Goal: Information Seeking & Learning: Learn about a topic

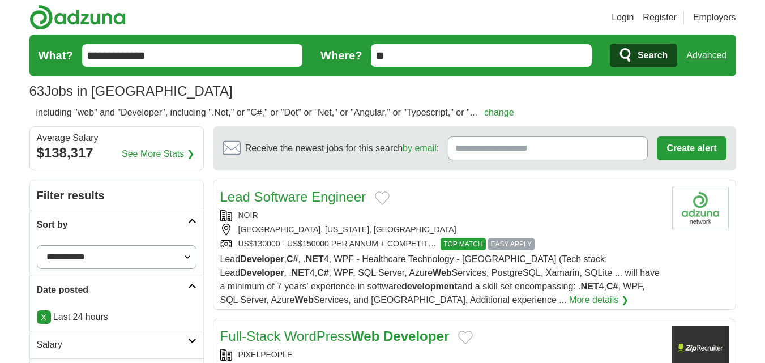
click at [701, 46] on link "Advanced" at bounding box center [706, 55] width 40 height 23
click at [708, 57] on link "Advanced" at bounding box center [706, 55] width 40 height 23
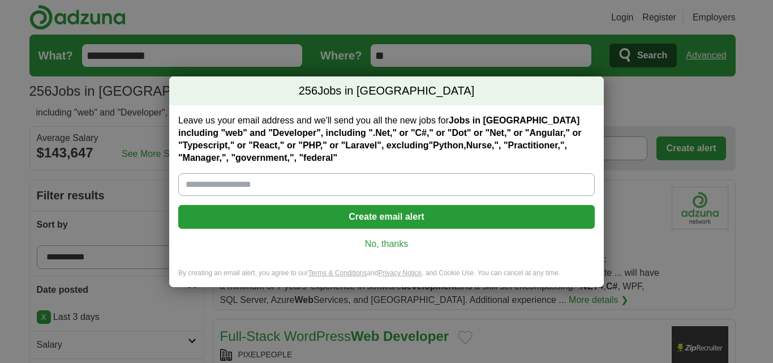
click at [389, 244] on link "No, thanks" at bounding box center [386, 244] width 399 height 12
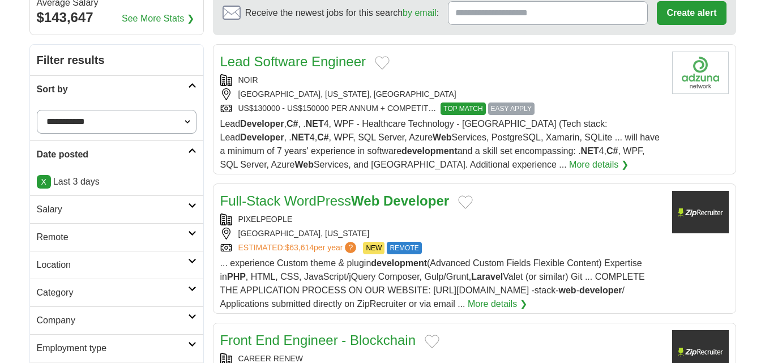
scroll to position [151, 0]
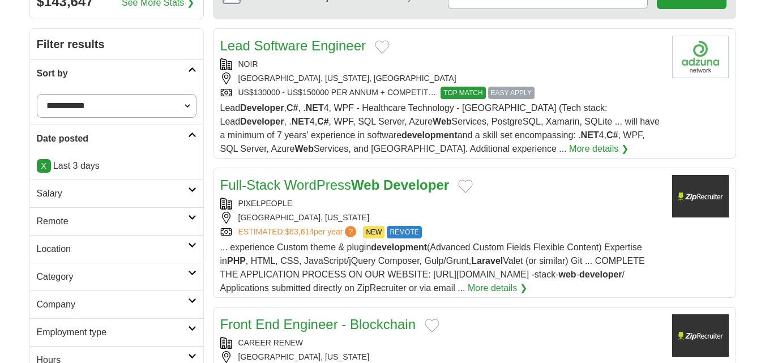
click at [90, 224] on h2 "Remote" at bounding box center [112, 222] width 151 height 14
click at [78, 247] on link "Remote jobs" at bounding box center [62, 248] width 51 height 10
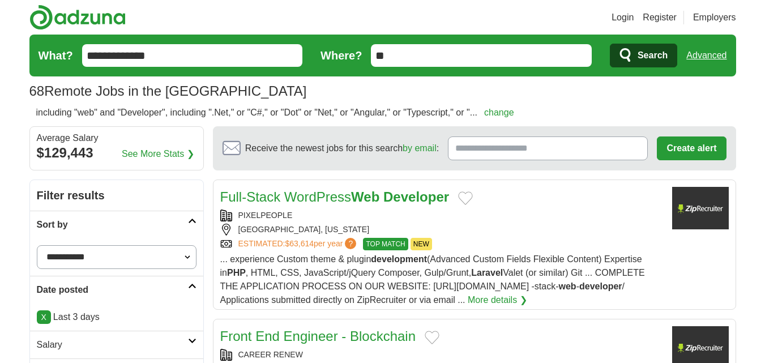
click at [523, 246] on div "ESTIMATED: $63,614 per year ? TOP MATCH NEW" at bounding box center [441, 244] width 443 height 12
click at [697, 49] on link "Advanced" at bounding box center [706, 55] width 40 height 23
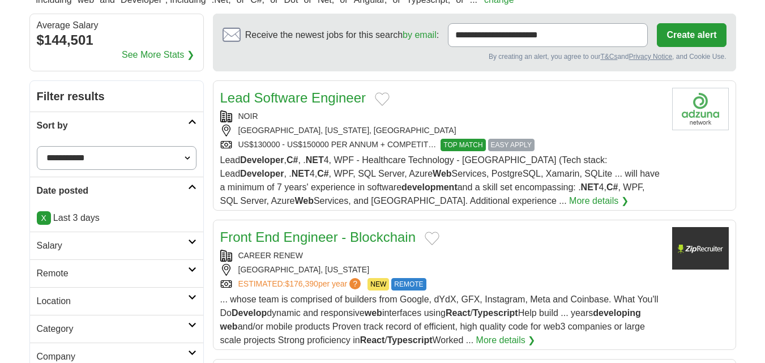
scroll to position [189, 0]
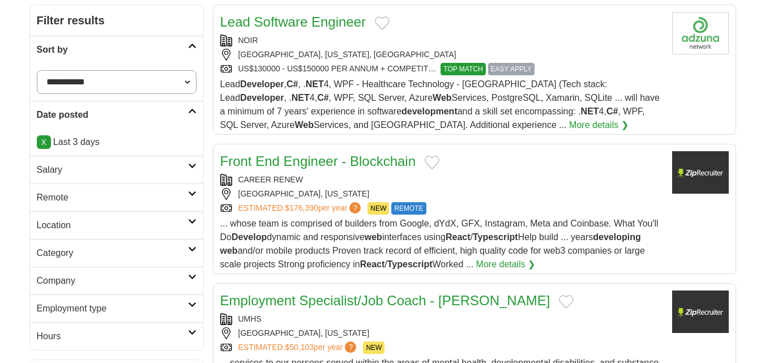
click at [64, 190] on link "Remote" at bounding box center [116, 197] width 173 height 28
click at [76, 224] on link "Remote jobs" at bounding box center [62, 225] width 51 height 10
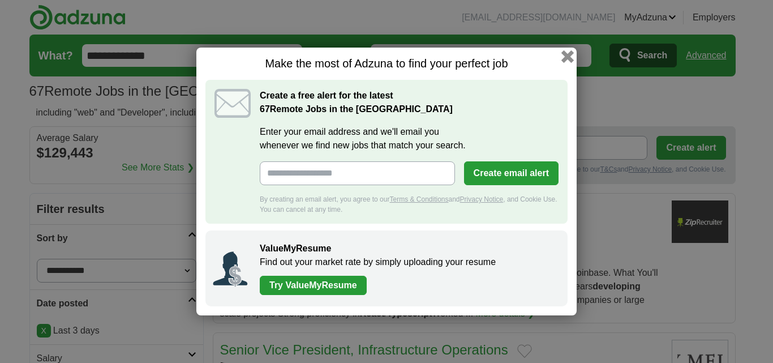
click at [567, 58] on button "button" at bounding box center [568, 56] width 12 height 12
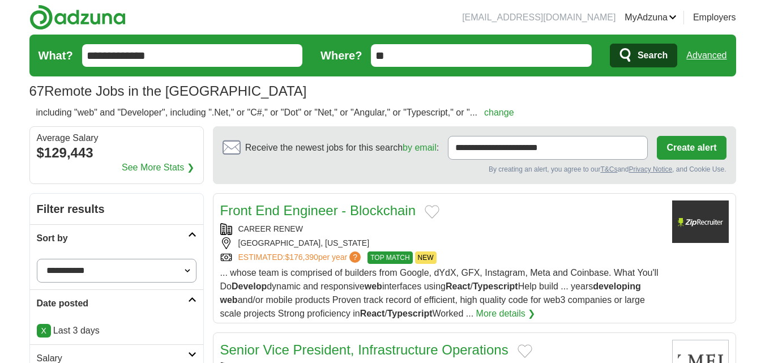
click at [717, 61] on link "Advanced" at bounding box center [706, 55] width 40 height 23
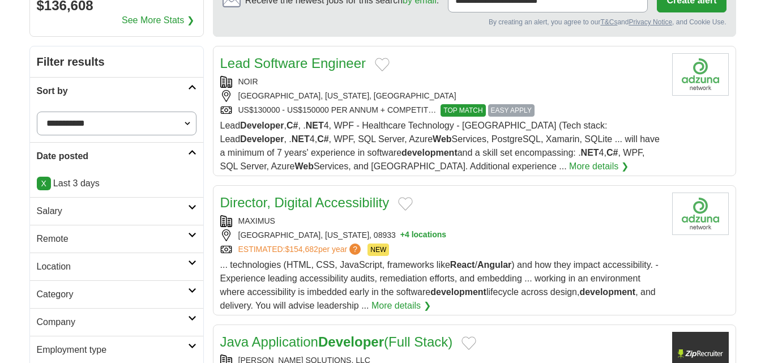
scroll to position [151, 0]
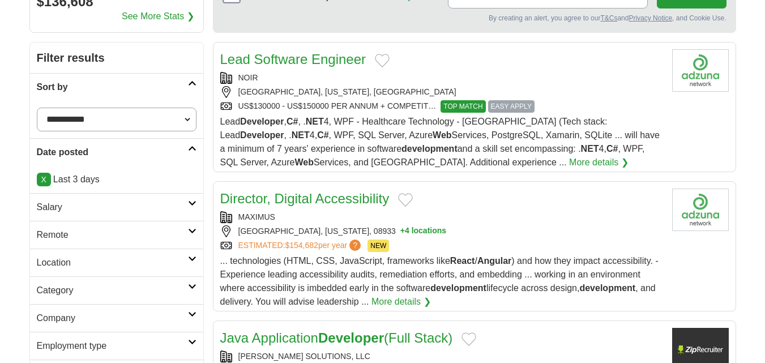
click at [65, 232] on h2 "Remote" at bounding box center [112, 235] width 151 height 14
click at [71, 261] on link "Remote jobs" at bounding box center [62, 262] width 51 height 10
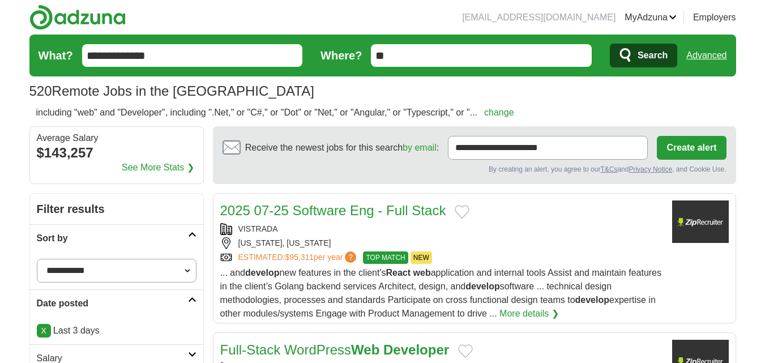
click at [489, 259] on div "ESTIMATED: $95,311 per year ? TOP MATCH NEW" at bounding box center [441, 257] width 443 height 12
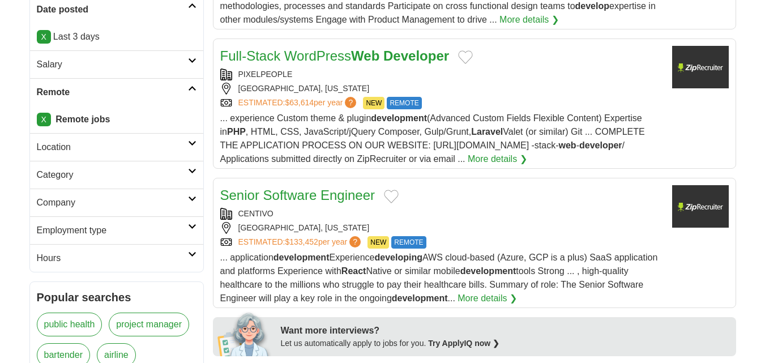
scroll to position [302, 0]
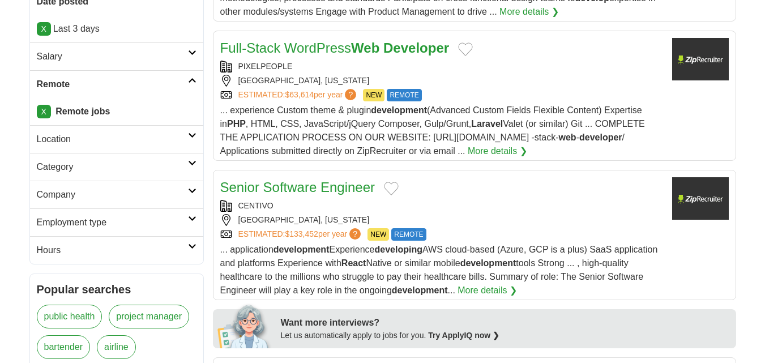
click at [560, 251] on span "... application development Experience developing AWS cloud-based (Azure, GCP i…" at bounding box center [439, 270] width 438 height 50
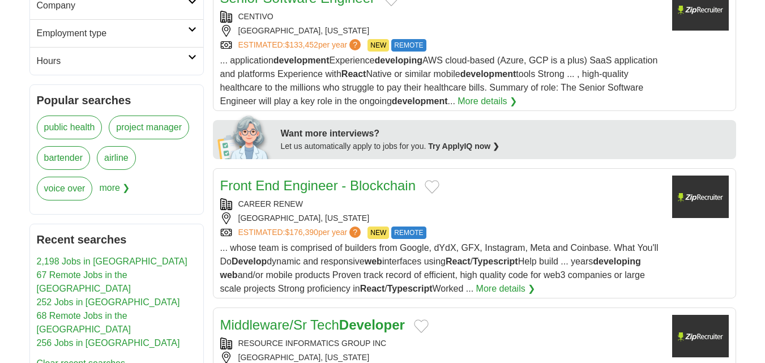
scroll to position [528, 0]
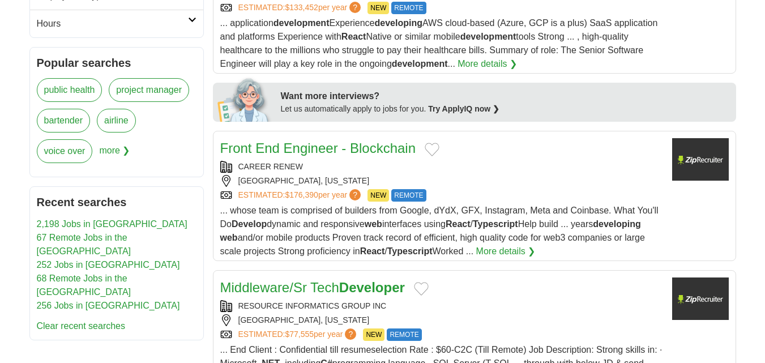
click at [588, 212] on span "... whose team is comprised of builders from Google, dYdX, GFX, Instagram, Meta…" at bounding box center [439, 231] width 438 height 50
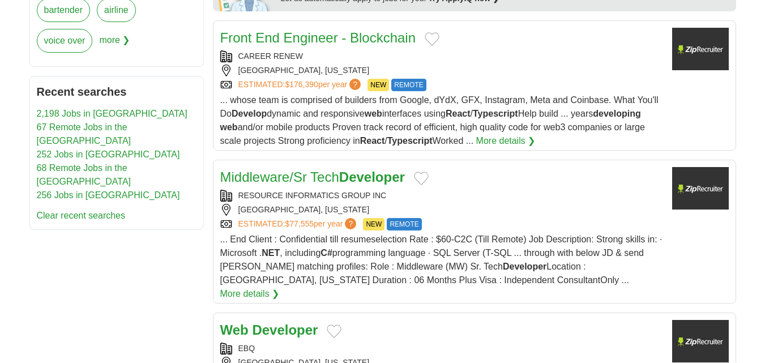
scroll to position [641, 0]
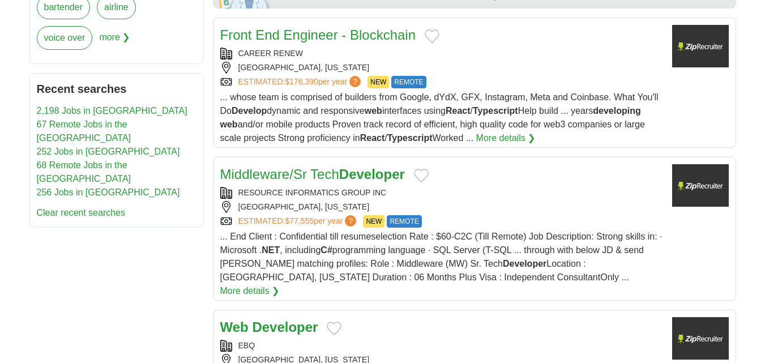
click at [370, 252] on span "... End Client : Confidential till resumeselection Rate : $60-C2C (Till Remote)…" at bounding box center [441, 257] width 442 height 50
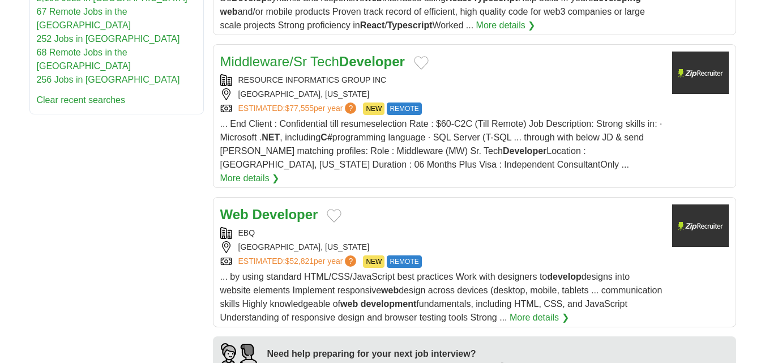
scroll to position [755, 0]
click at [500, 277] on span "... by using standard HTML/CSS/JavaScript best practices Work with designers to…" at bounding box center [441, 296] width 442 height 50
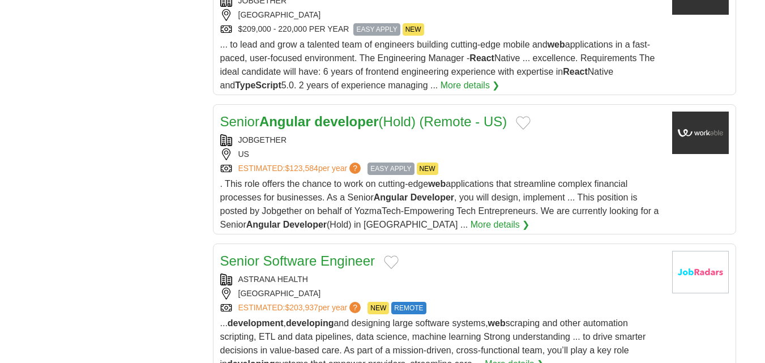
scroll to position [2038, 0]
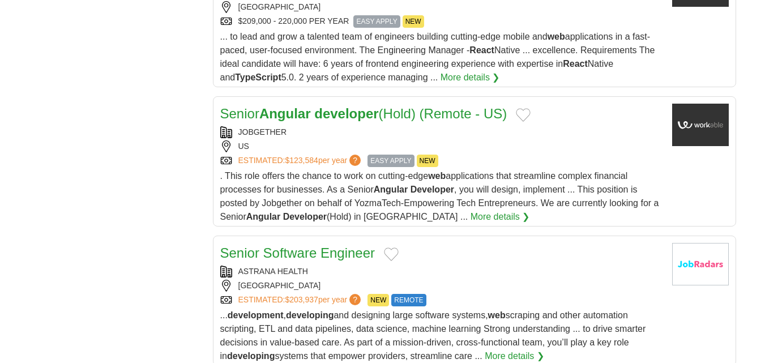
click at [531, 169] on div ". This role offers the chance to work on cutting-edge web applications that str…" at bounding box center [441, 196] width 443 height 54
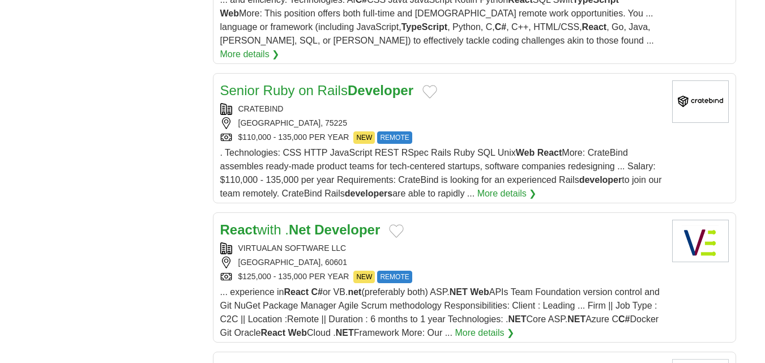
scroll to position [3585, 0]
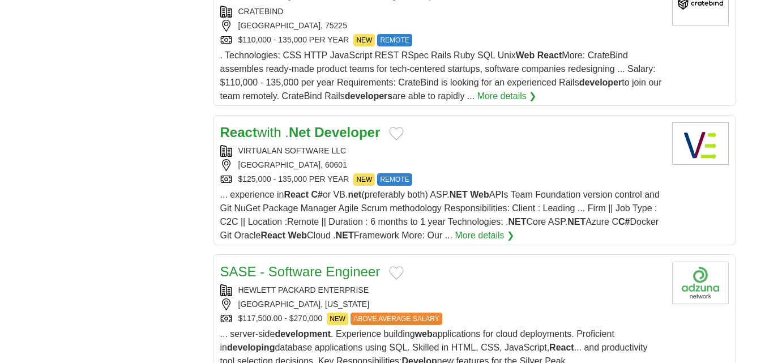
click at [478, 190] on span "... experience in React C# or VB. net (preferably both) ASP. NET Web APIs Team …" at bounding box center [439, 215] width 439 height 50
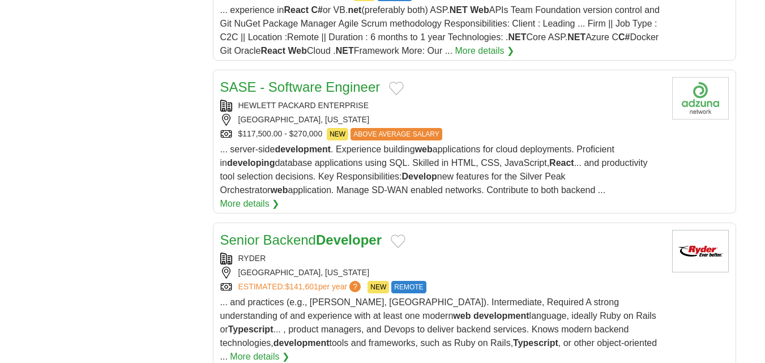
scroll to position [3774, 0]
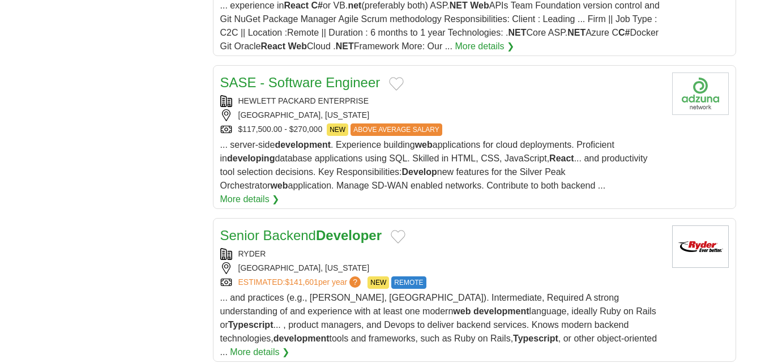
click at [584, 262] on div "[GEOGRAPHIC_DATA], [US_STATE]" at bounding box center [441, 268] width 443 height 12
click at [122, 182] on div "**********" at bounding box center [382, 91] width 707 height 7344
click at [273, 320] on strong "Typescript" at bounding box center [250, 325] width 45 height 10
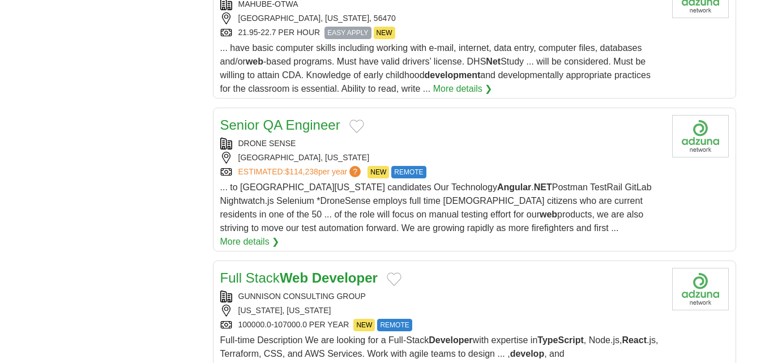
scroll to position [4189, 0]
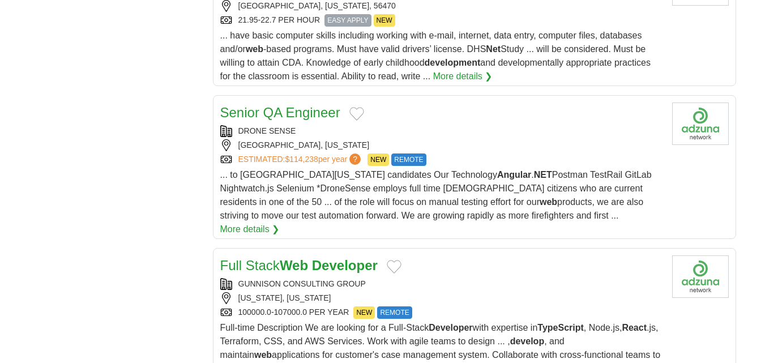
click at [536, 168] on div "... to [GEOGRAPHIC_DATA][US_STATE] candidates Our Technology Angular . NET Post…" at bounding box center [441, 202] width 443 height 68
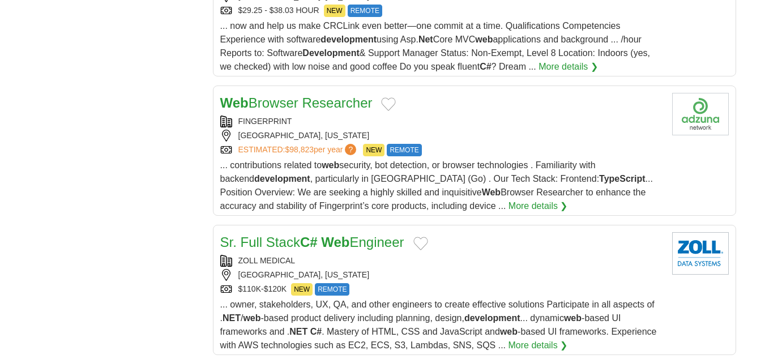
scroll to position [4944, 0]
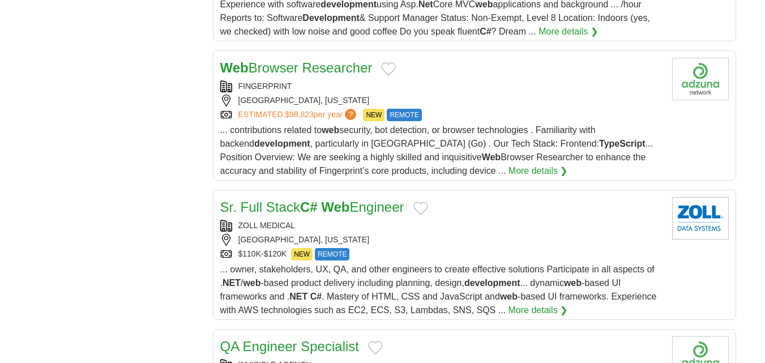
click at [556, 263] on div "... owner, stakeholders, UX, QA, and other engineers to create effective soluti…" at bounding box center [441, 290] width 443 height 54
